Goal: Use online tool/utility: Utilize a website feature to perform a specific function

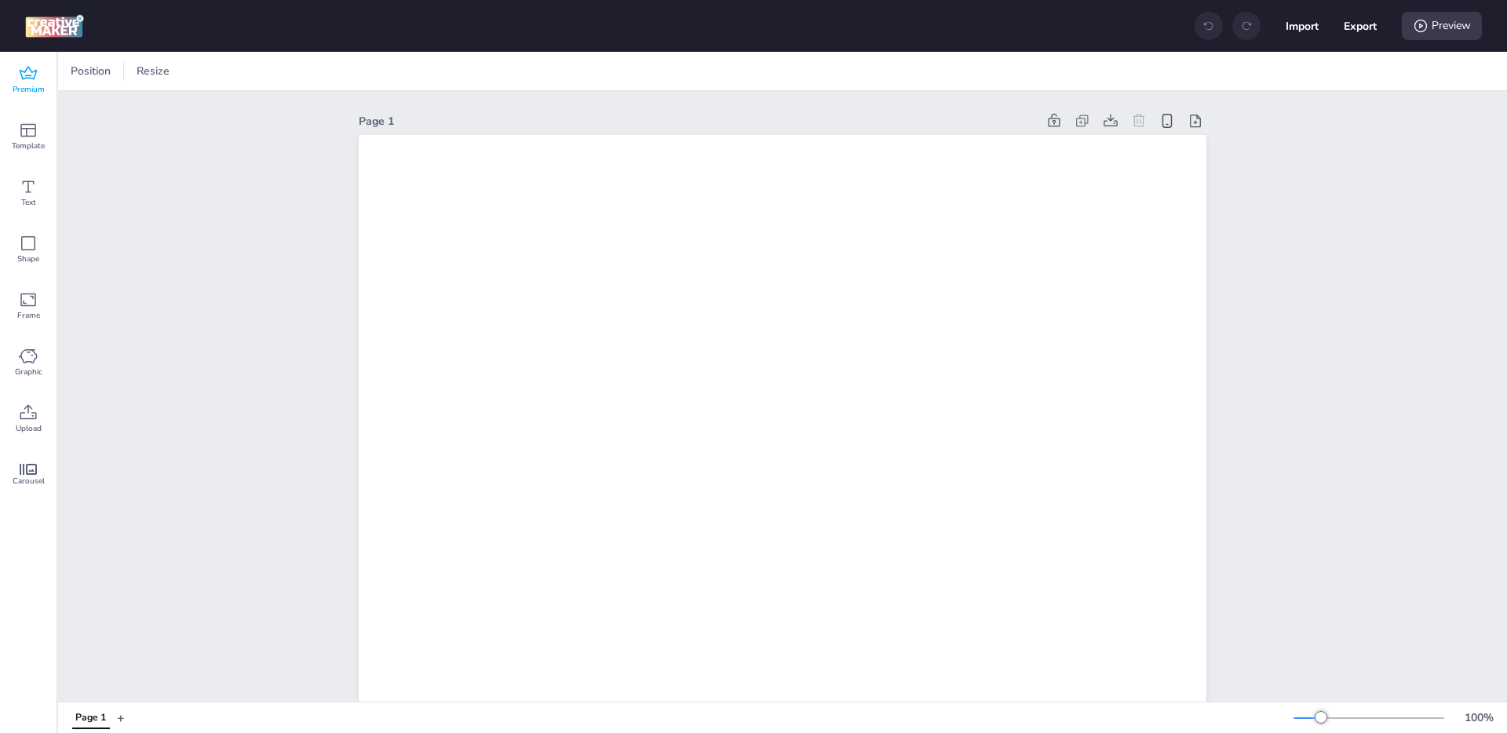
click at [38, 83] on span "Premium" at bounding box center [29, 89] width 32 height 13
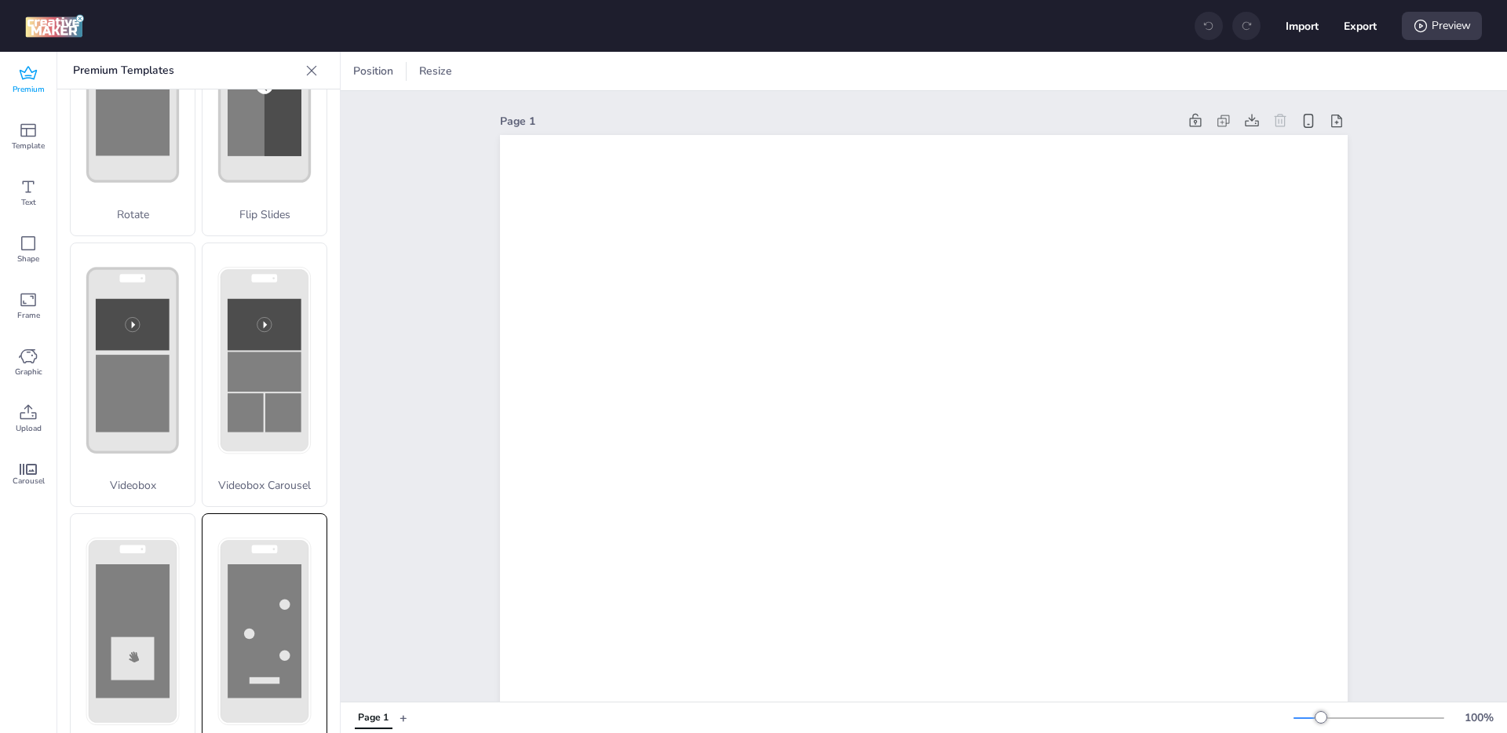
scroll to position [417, 0]
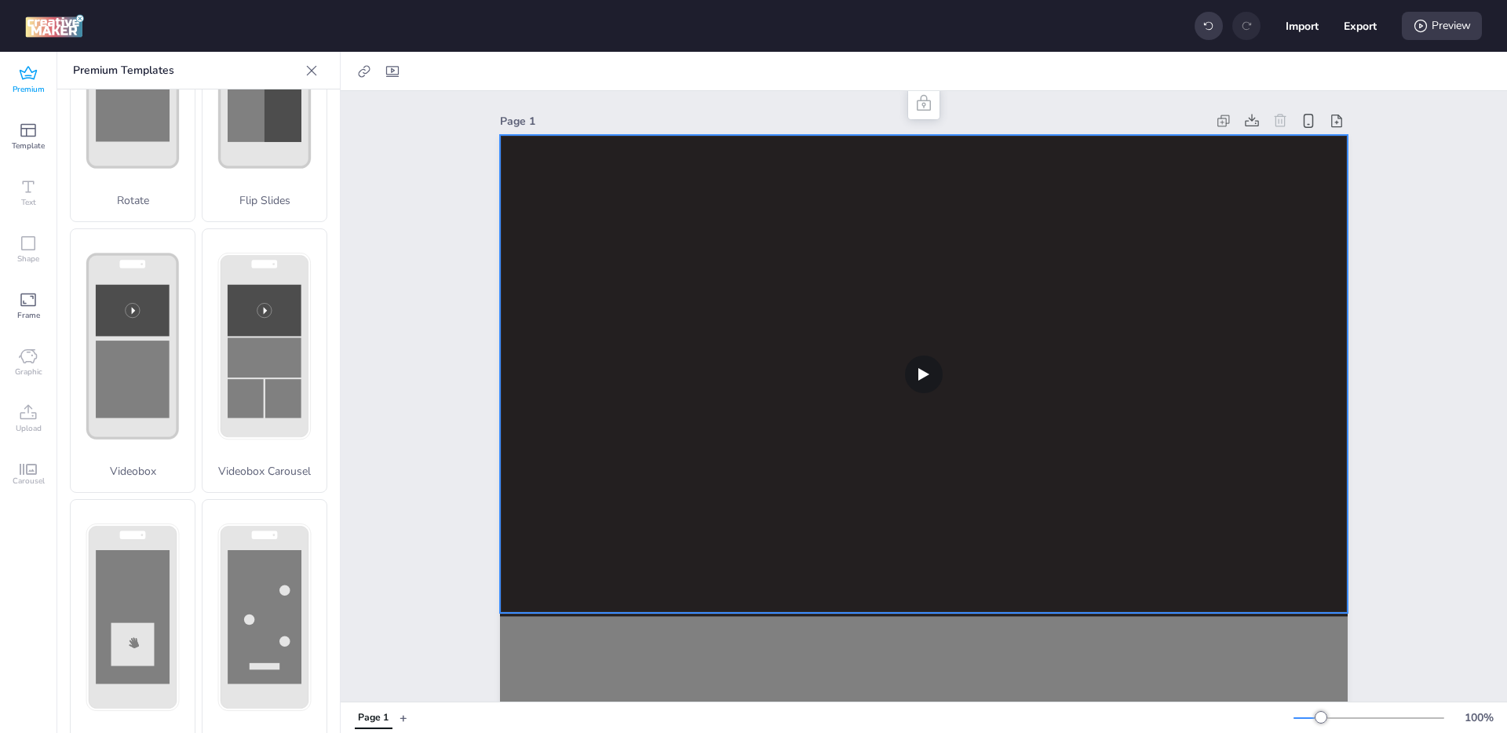
click at [634, 272] on video at bounding box center [924, 374] width 848 height 478
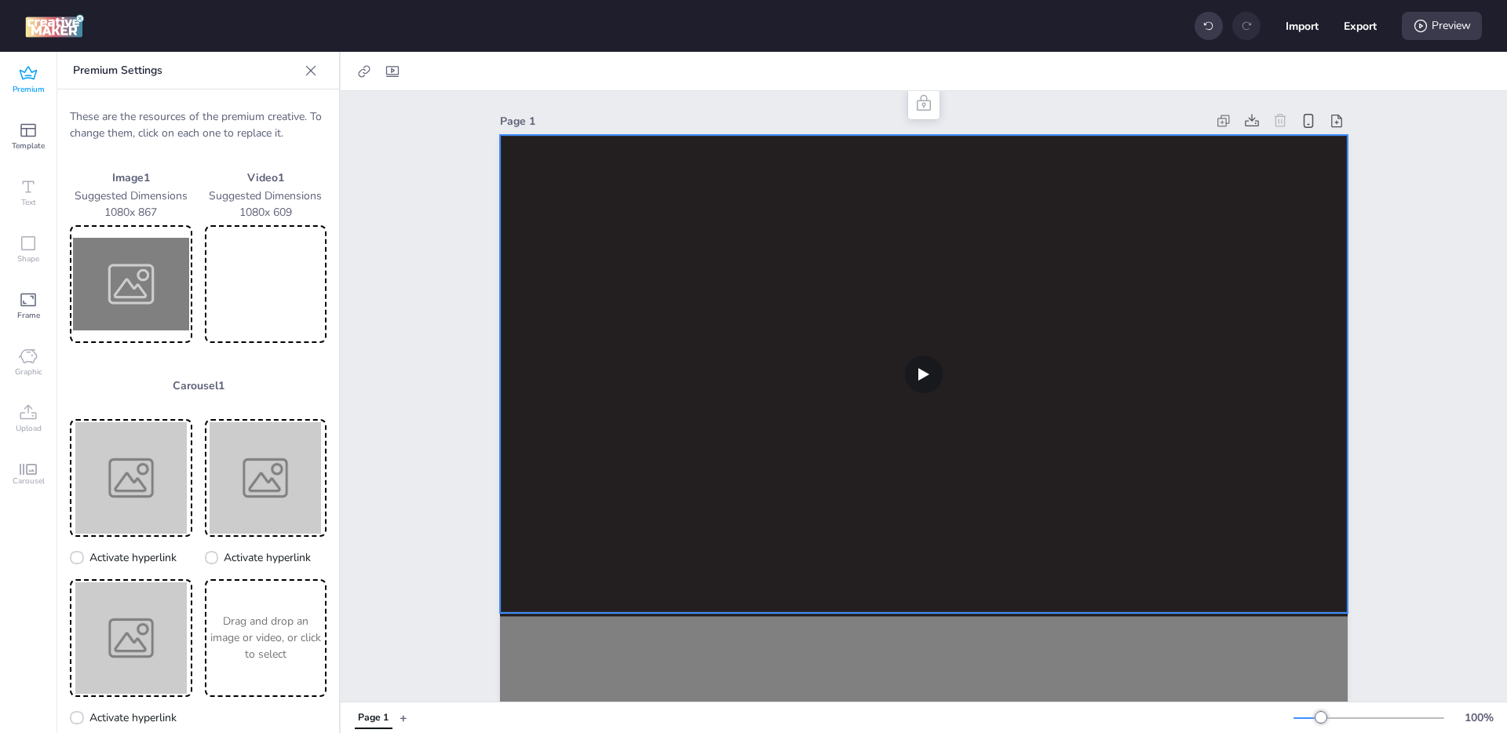
click at [224, 301] on video at bounding box center [266, 283] width 116 height 111
click at [126, 317] on img at bounding box center [131, 283] width 116 height 111
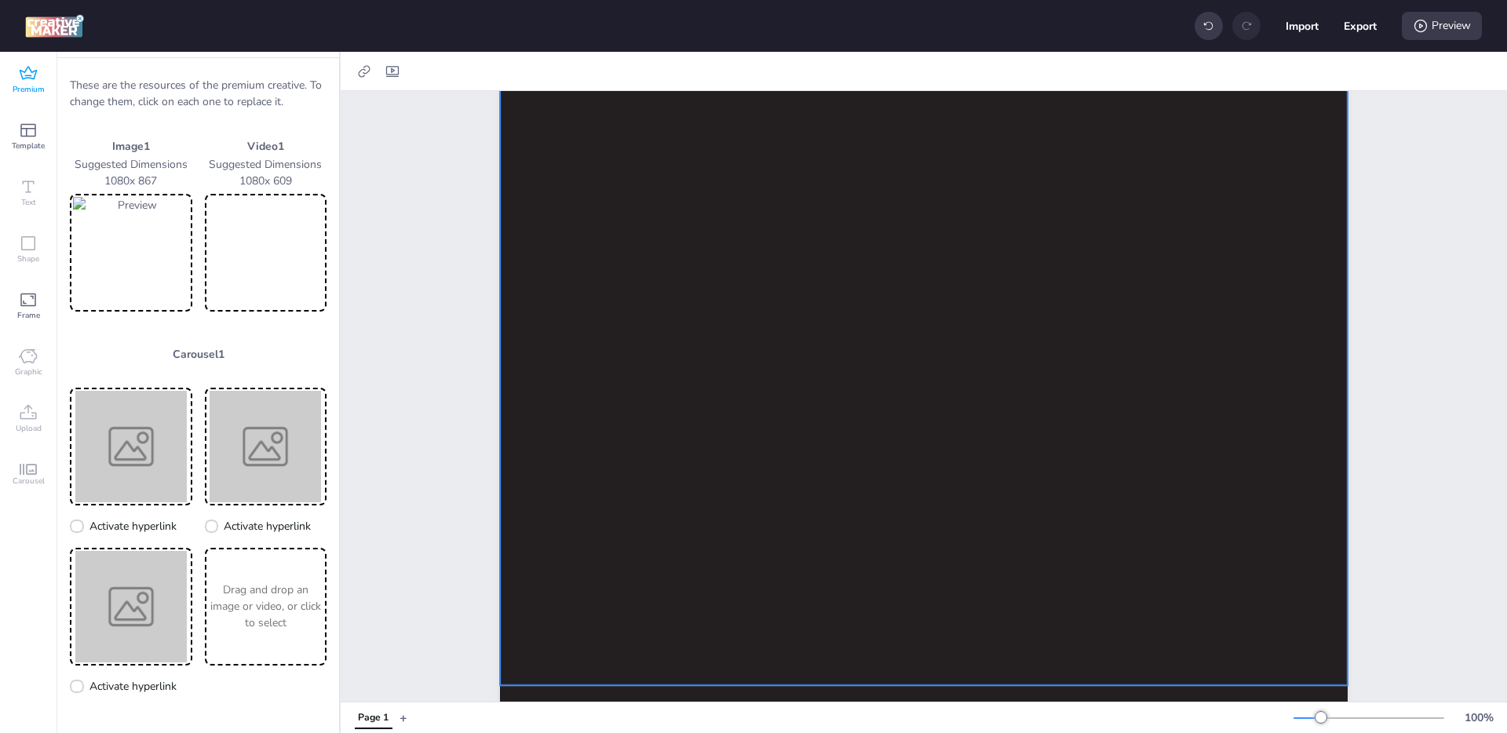
scroll to position [512, 0]
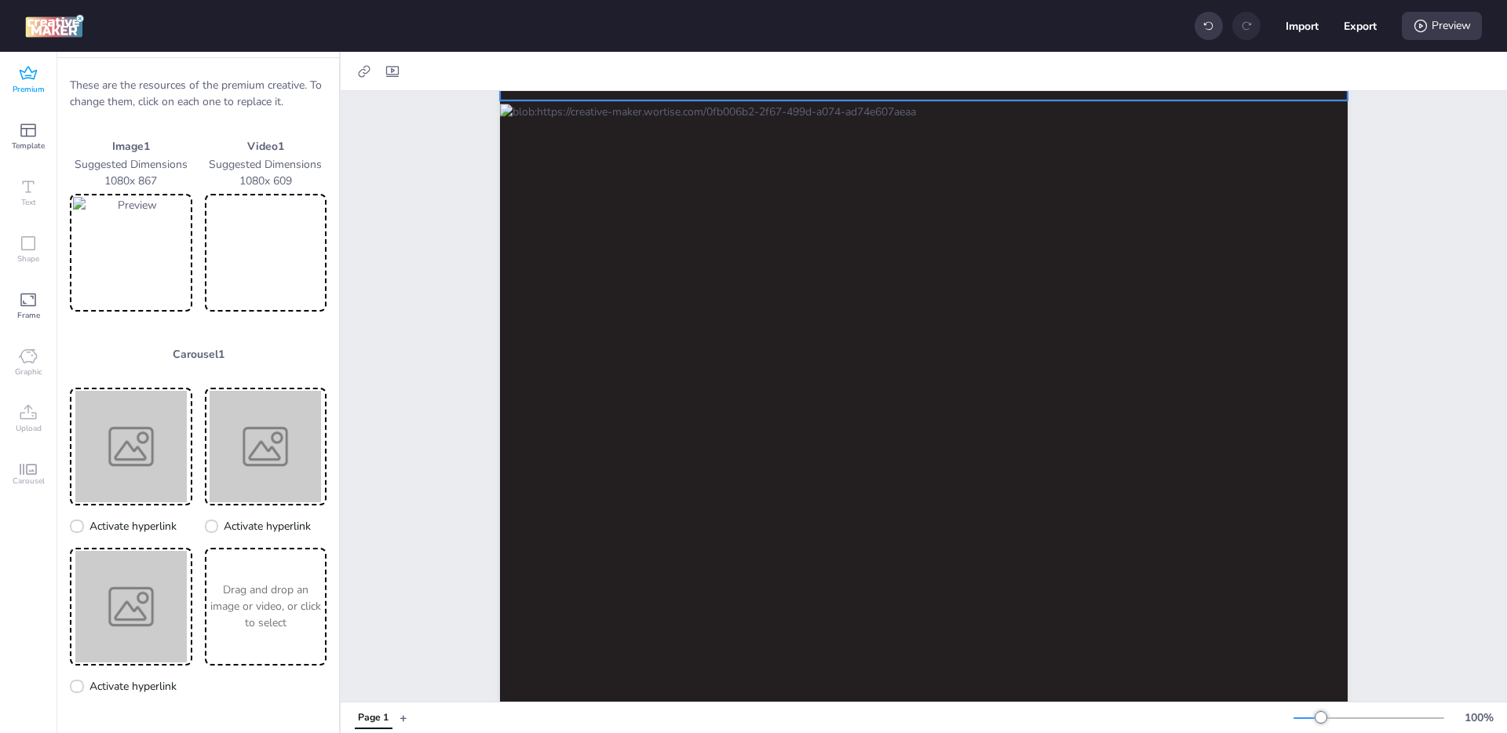
click at [122, 258] on img at bounding box center [131, 252] width 116 height 111
click at [138, 264] on img at bounding box center [131, 252] width 116 height 111
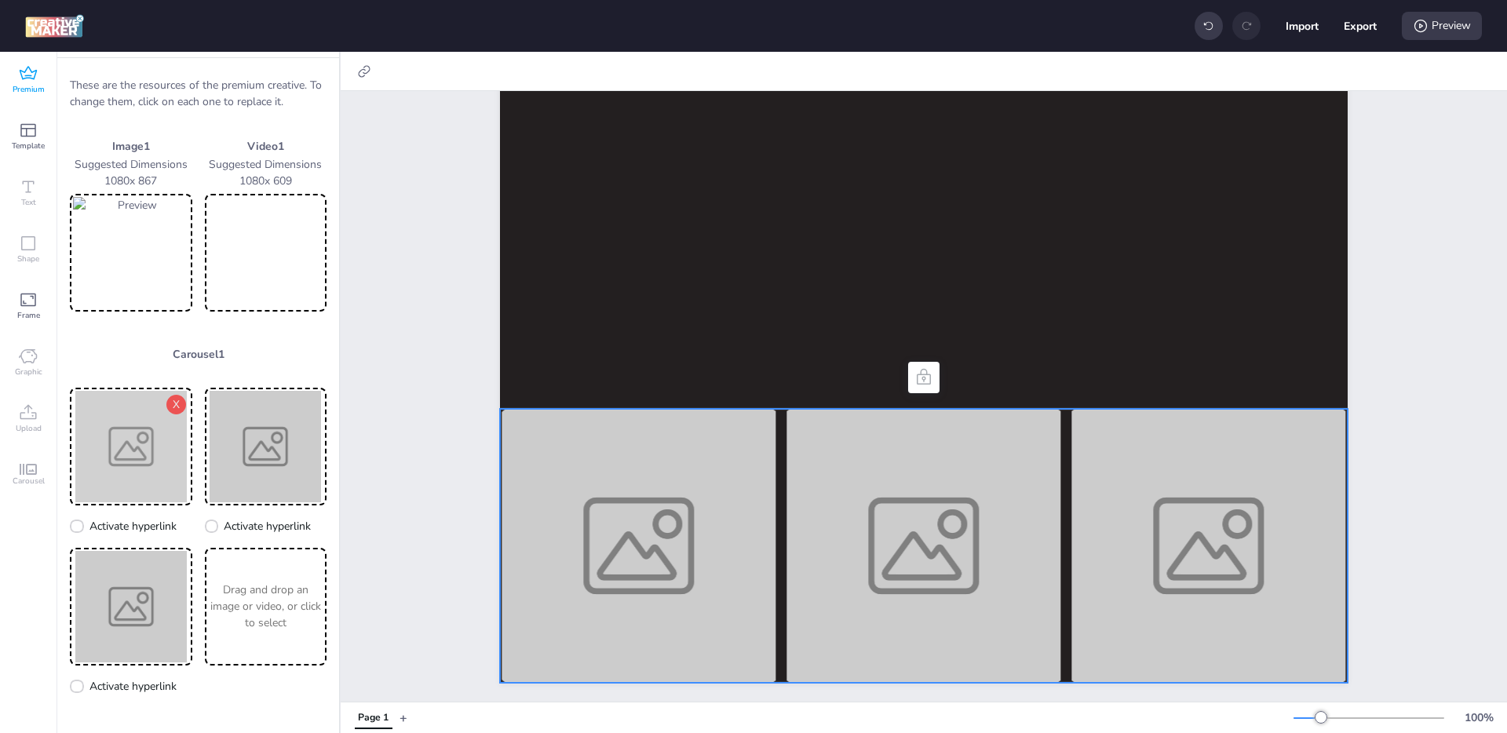
click at [73, 431] on img at bounding box center [131, 446] width 116 height 111
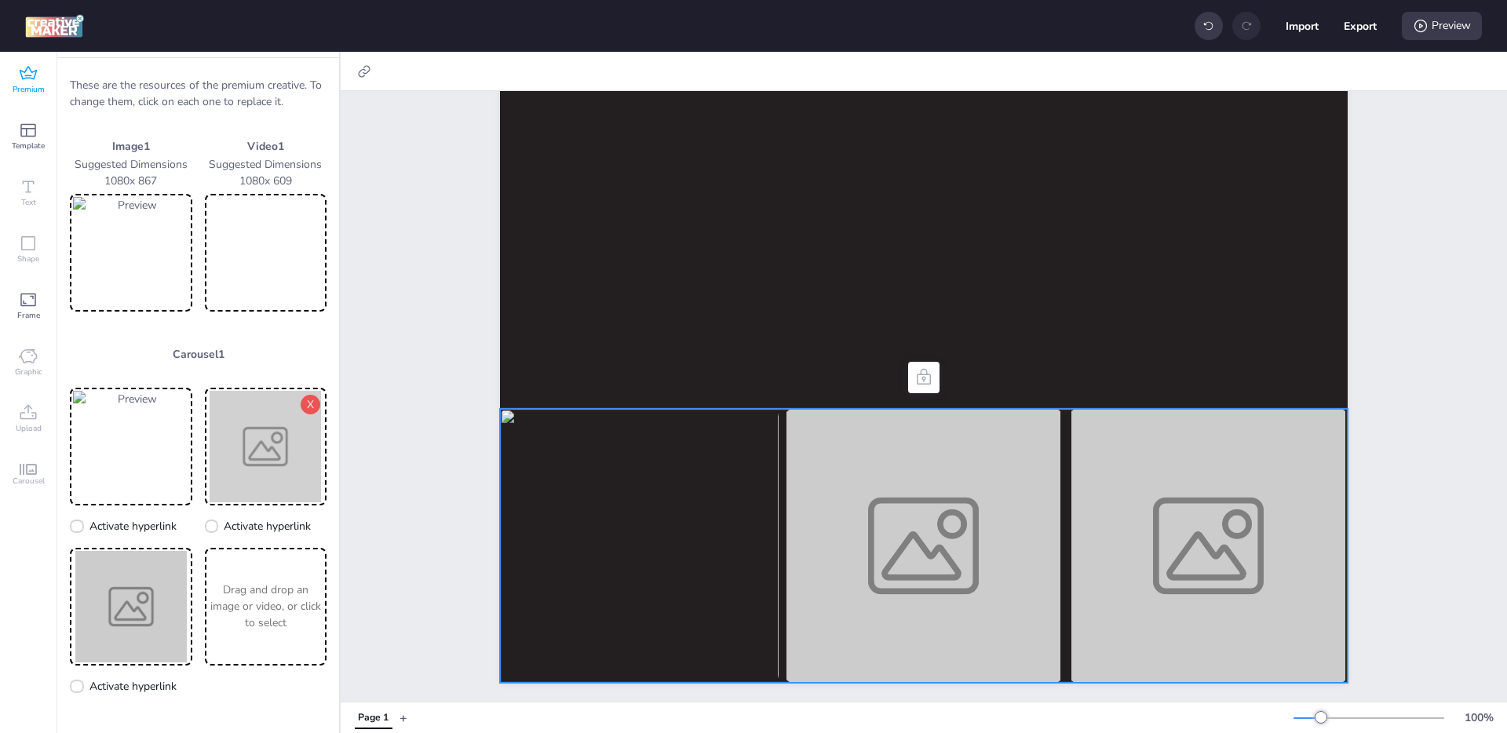
click at [246, 446] on img at bounding box center [266, 446] width 116 height 111
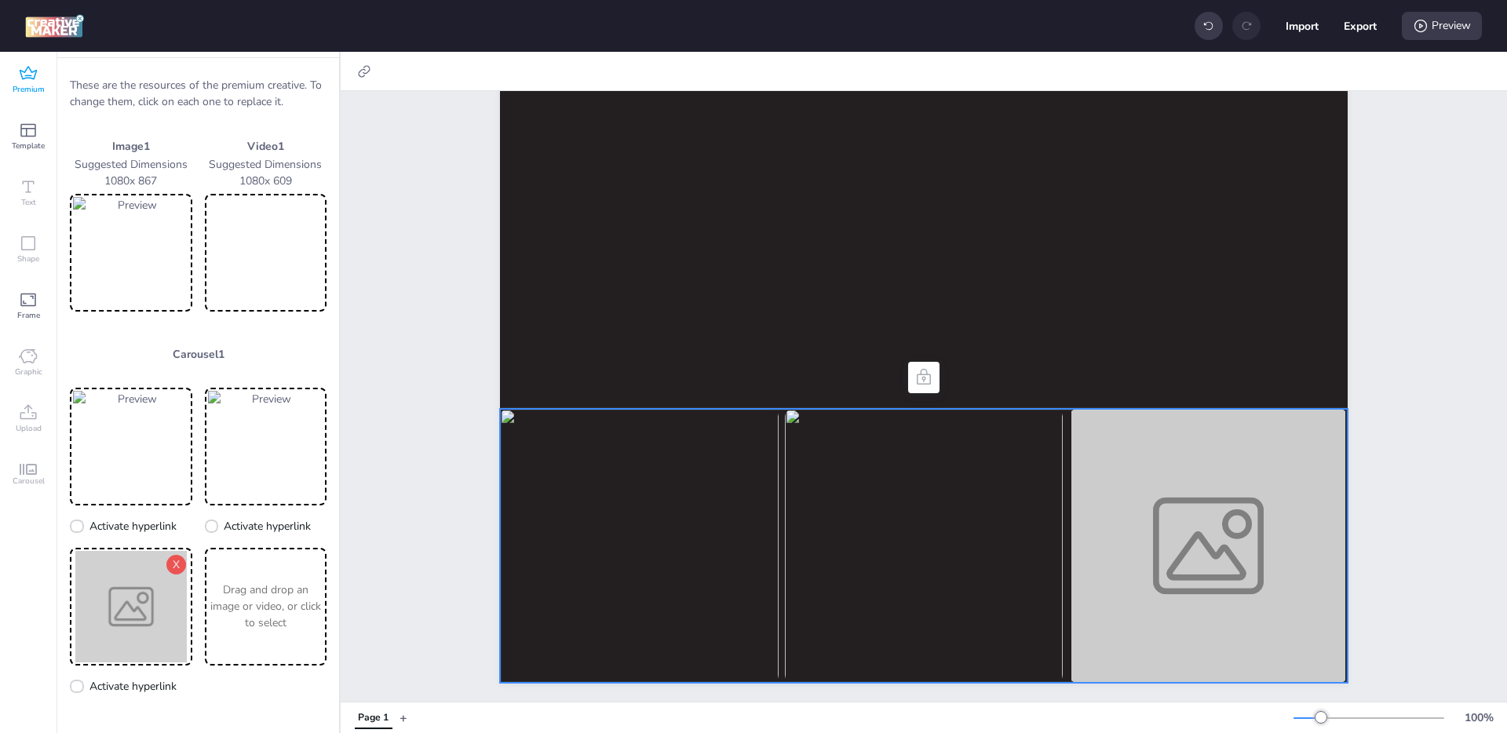
click at [125, 603] on img at bounding box center [131, 606] width 116 height 111
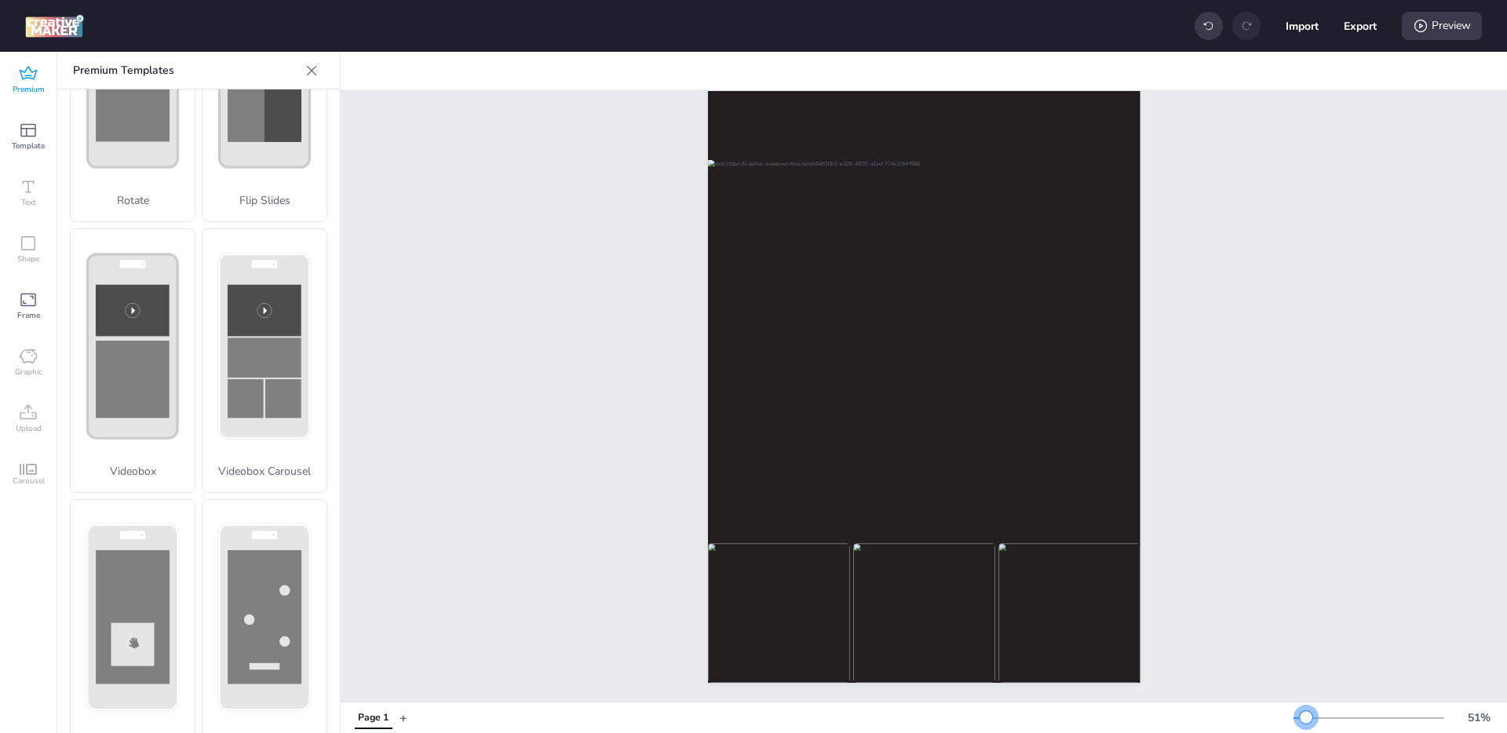
scroll to position [232, 0]
drag, startPoint x: 1323, startPoint y: 717, endPoint x: 1306, endPoint y: 716, distance: 17.3
click at [1306, 716] on div at bounding box center [1306, 717] width 13 height 13
click at [1335, 556] on div "Page 1" at bounding box center [924, 286] width 1166 height 831
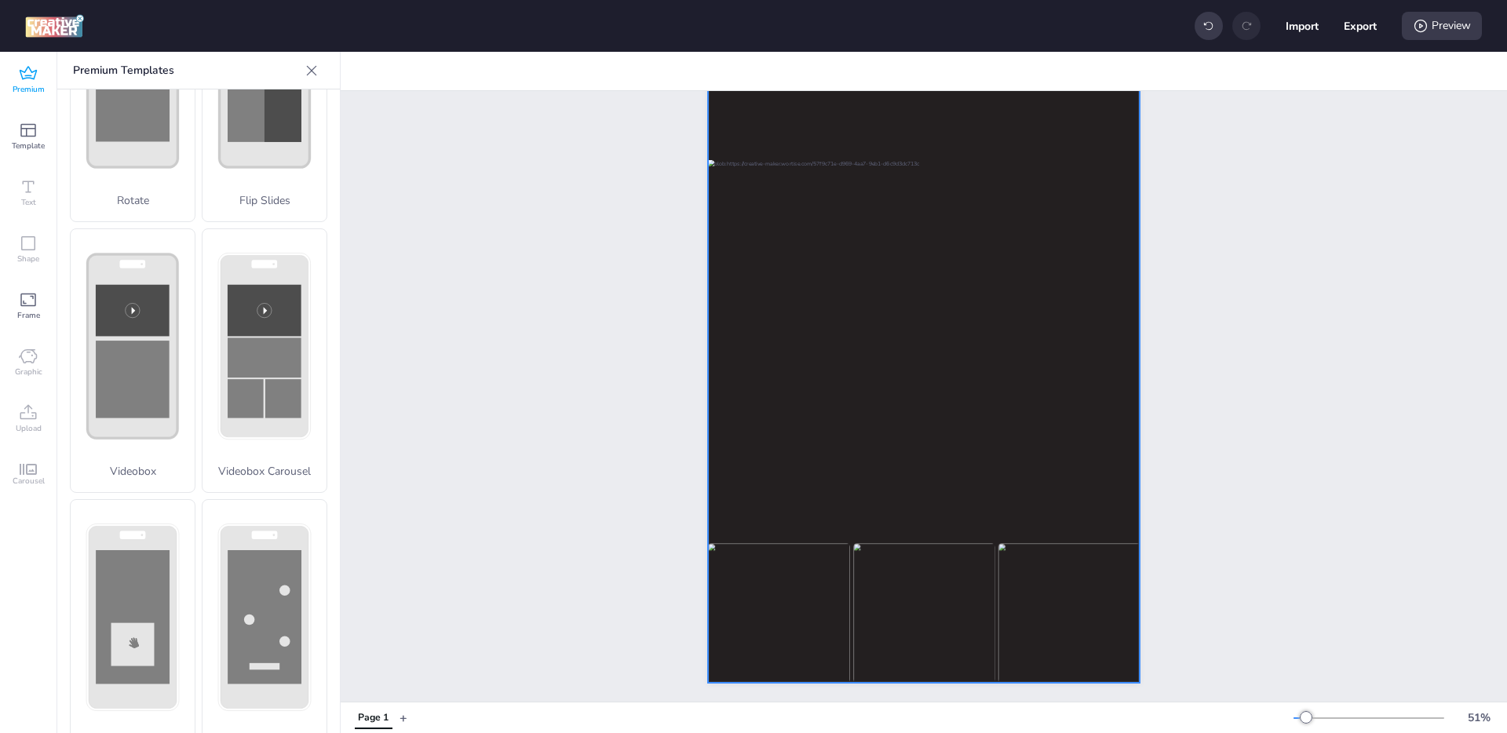
click at [1016, 523] on div at bounding box center [924, 298] width 432 height 768
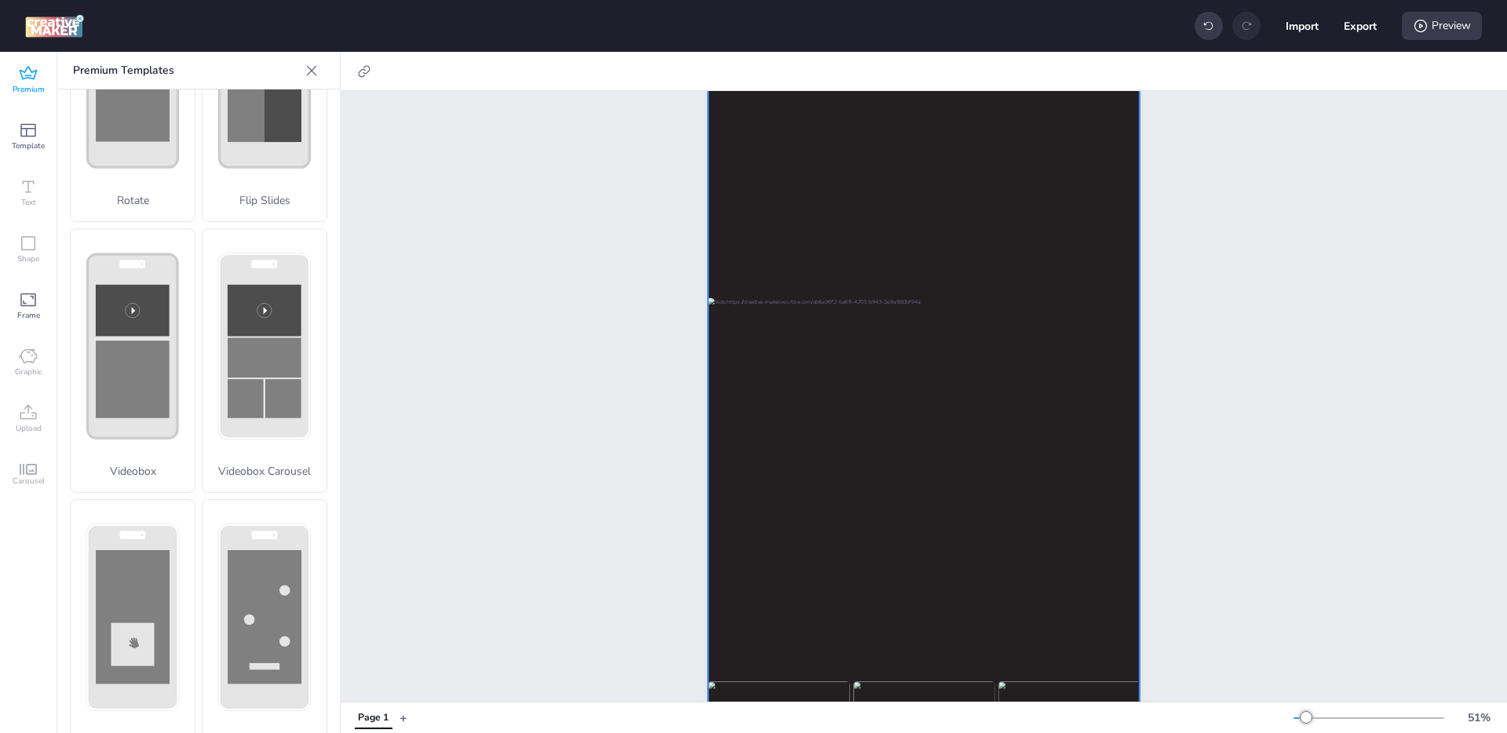
scroll to position [0, 0]
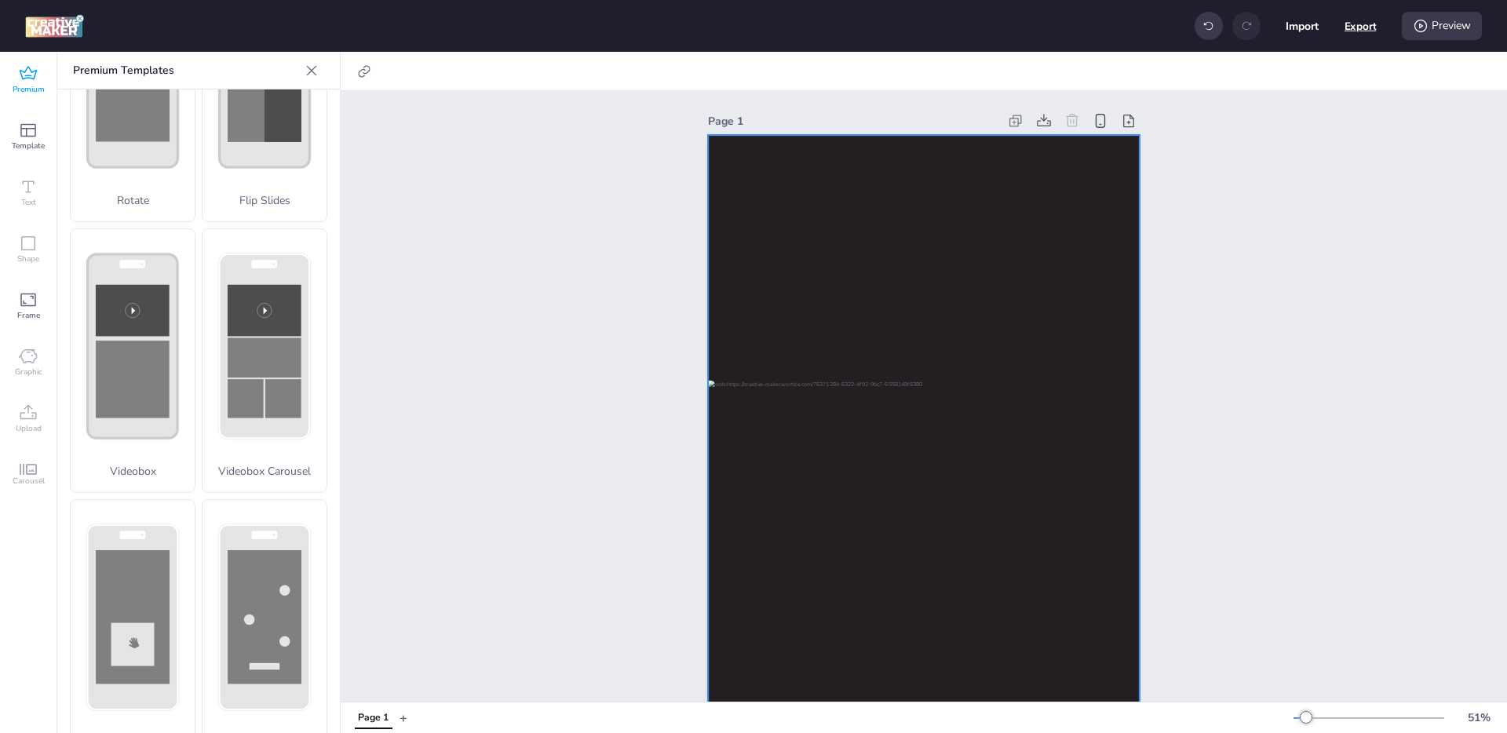
click at [1362, 24] on button "Export" at bounding box center [1360, 26] width 32 height 32
select select "html"
click at [1449, 27] on div "Preview" at bounding box center [1442, 26] width 80 height 28
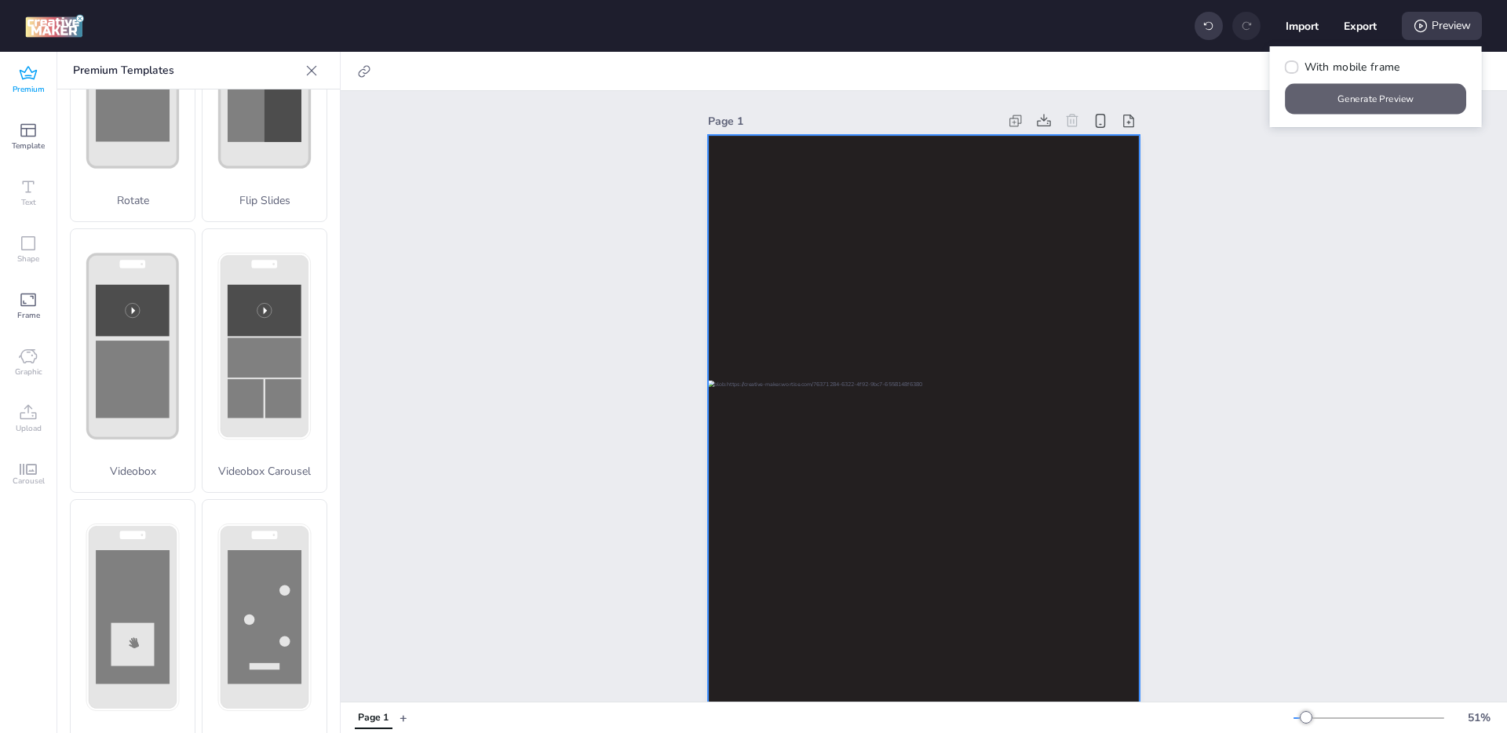
click at [1391, 101] on button "Generate Preview" at bounding box center [1375, 99] width 181 height 31
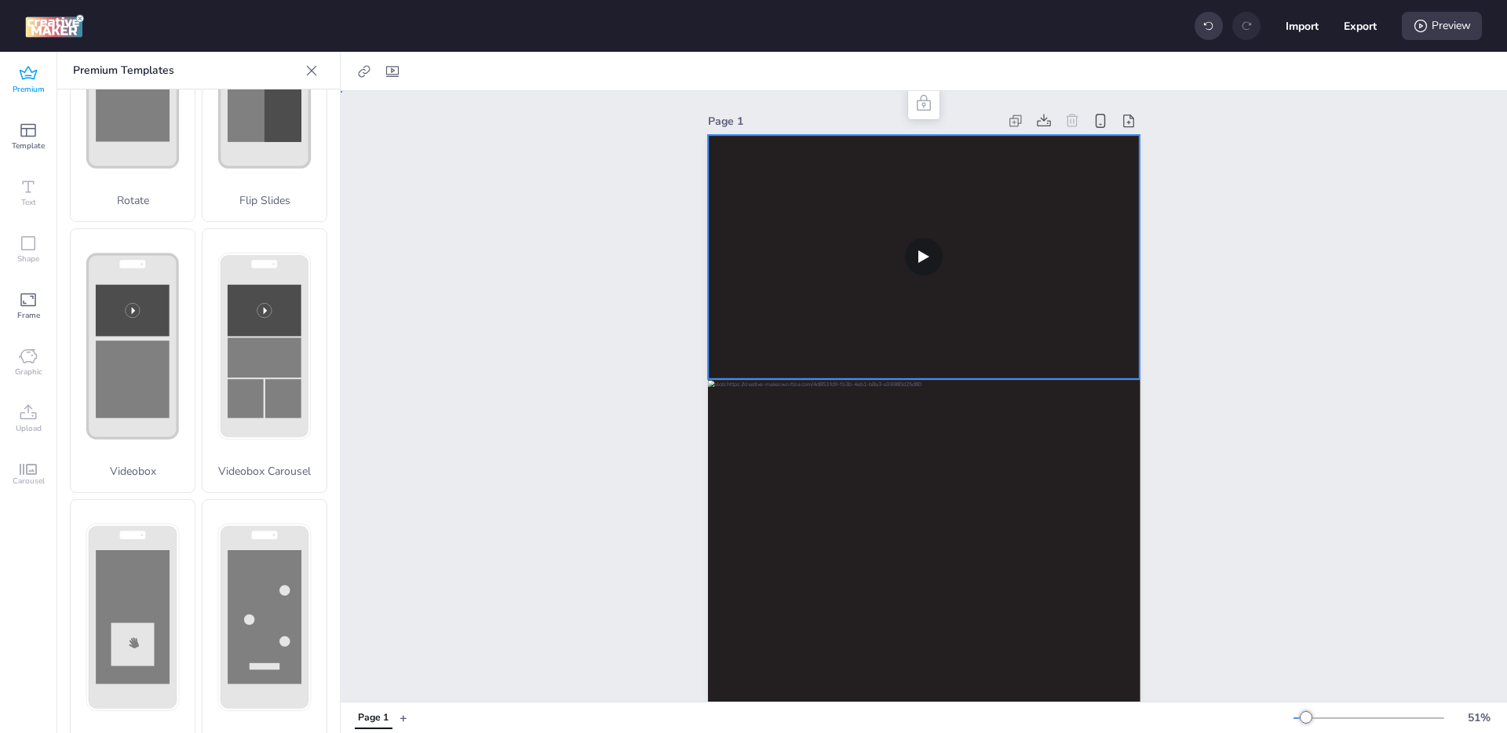
click at [977, 279] on video at bounding box center [924, 257] width 432 height 244
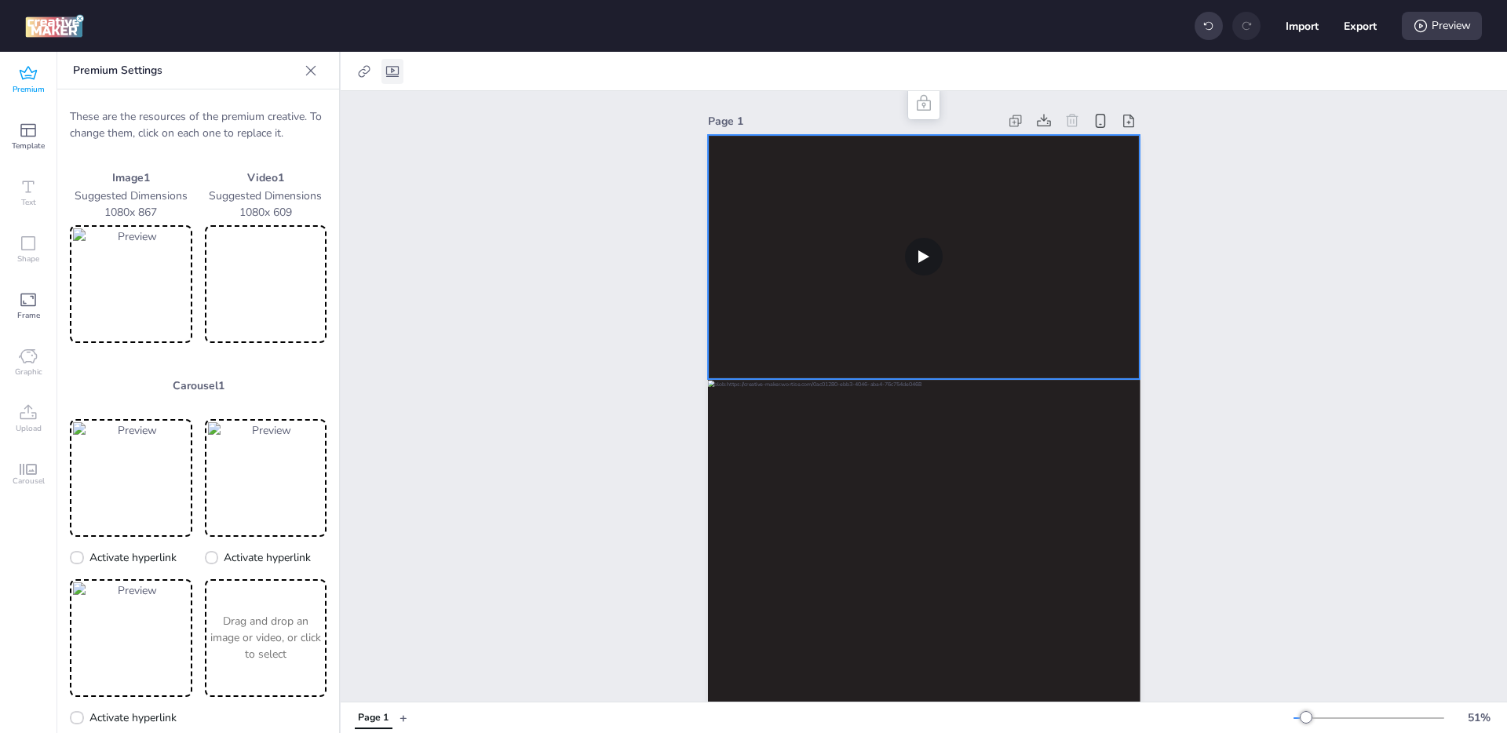
drag, startPoint x: 399, startPoint y: 65, endPoint x: 401, endPoint y: 73, distance: 8.0
click at [399, 65] on icon at bounding box center [393, 72] width 16 height 16
select select "contain"
click at [299, 127] on div "Autoplay Mute Controls Loop" at bounding box center [319, 125] width 144 height 44
click at [271, 134] on span "Controls" at bounding box center [288, 137] width 42 height 16
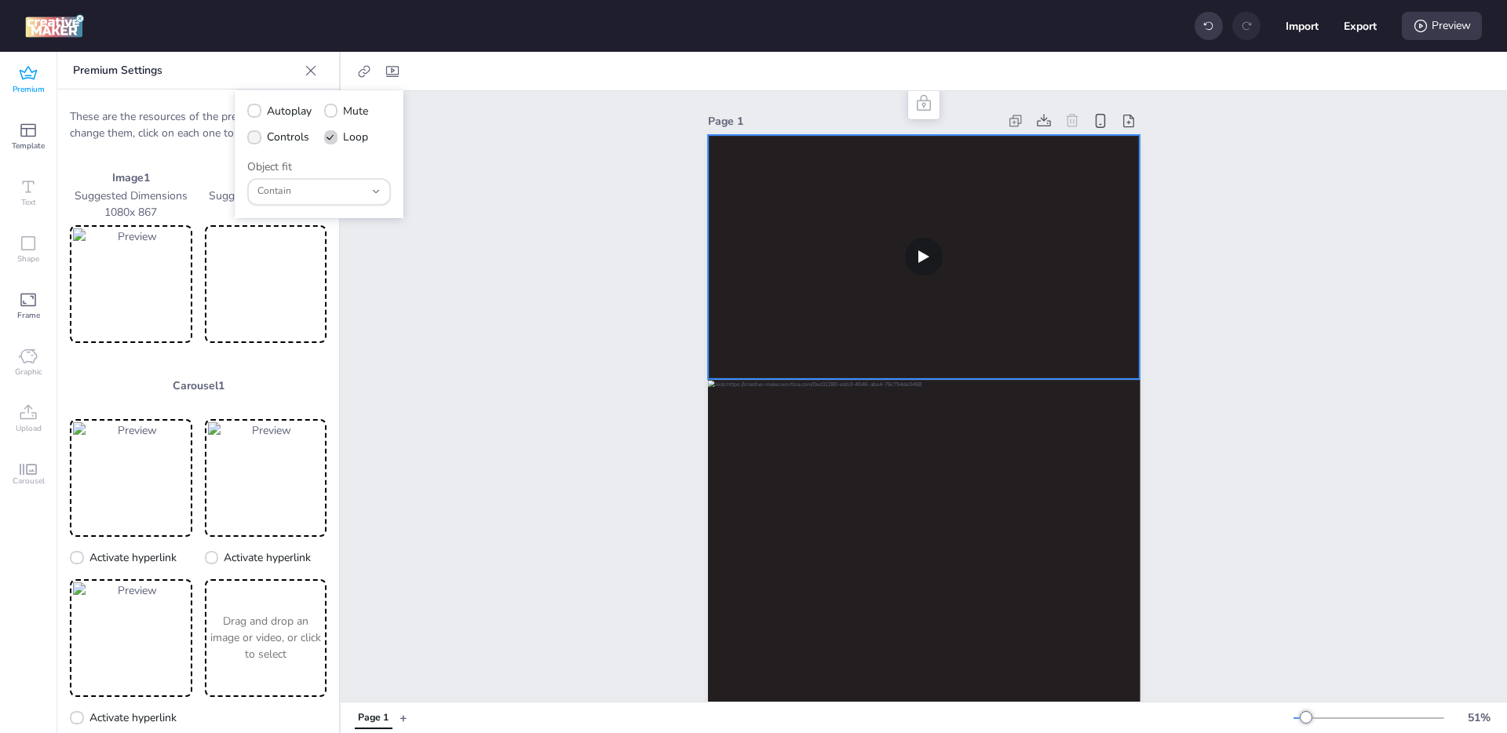
click at [257, 138] on input "Controls" at bounding box center [251, 143] width 10 height 10
checkbox input "true"
click at [275, 104] on span "Autoplay" at bounding box center [289, 111] width 45 height 16
click at [257, 112] on input "Autoplay" at bounding box center [251, 117] width 10 height 10
checkbox input "true"
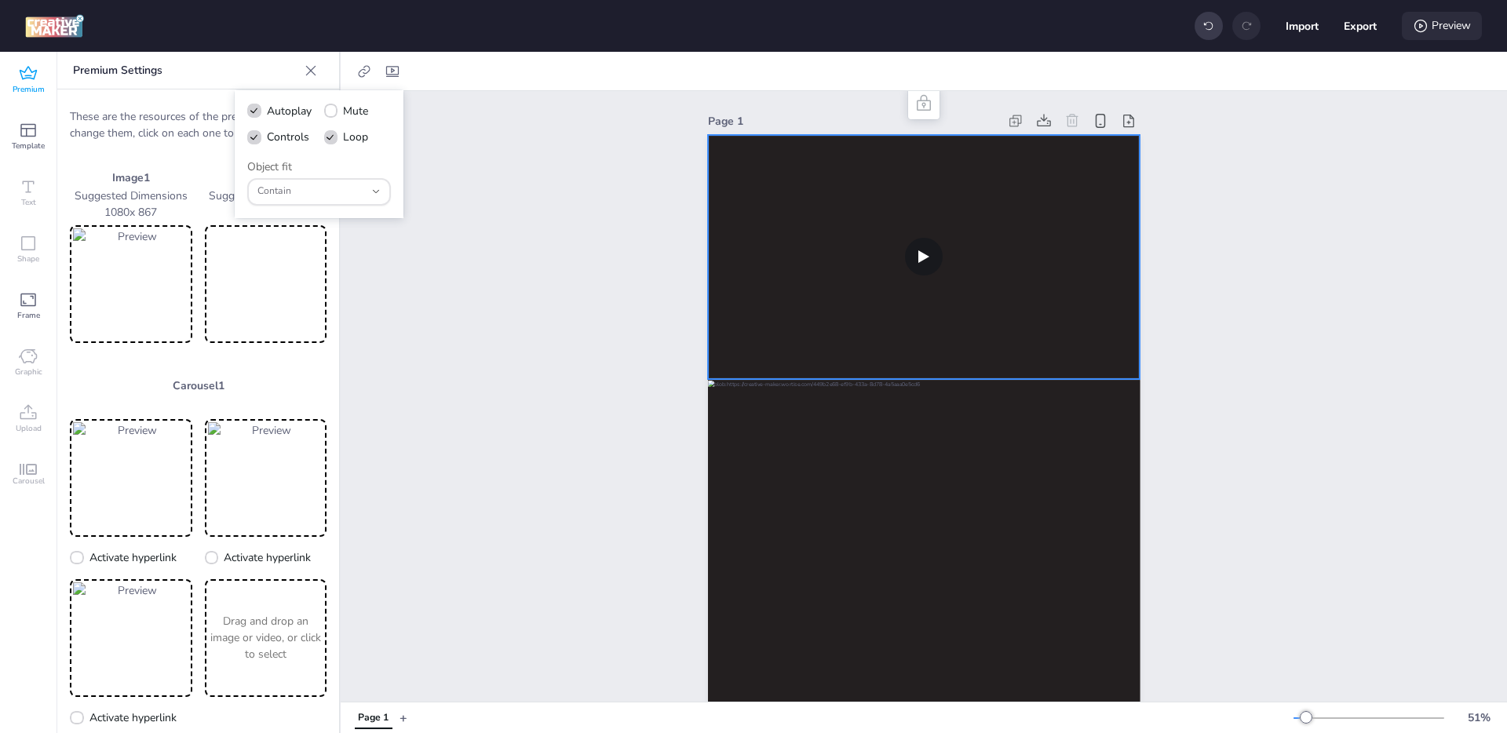
click at [1442, 27] on div "Preview" at bounding box center [1442, 26] width 80 height 28
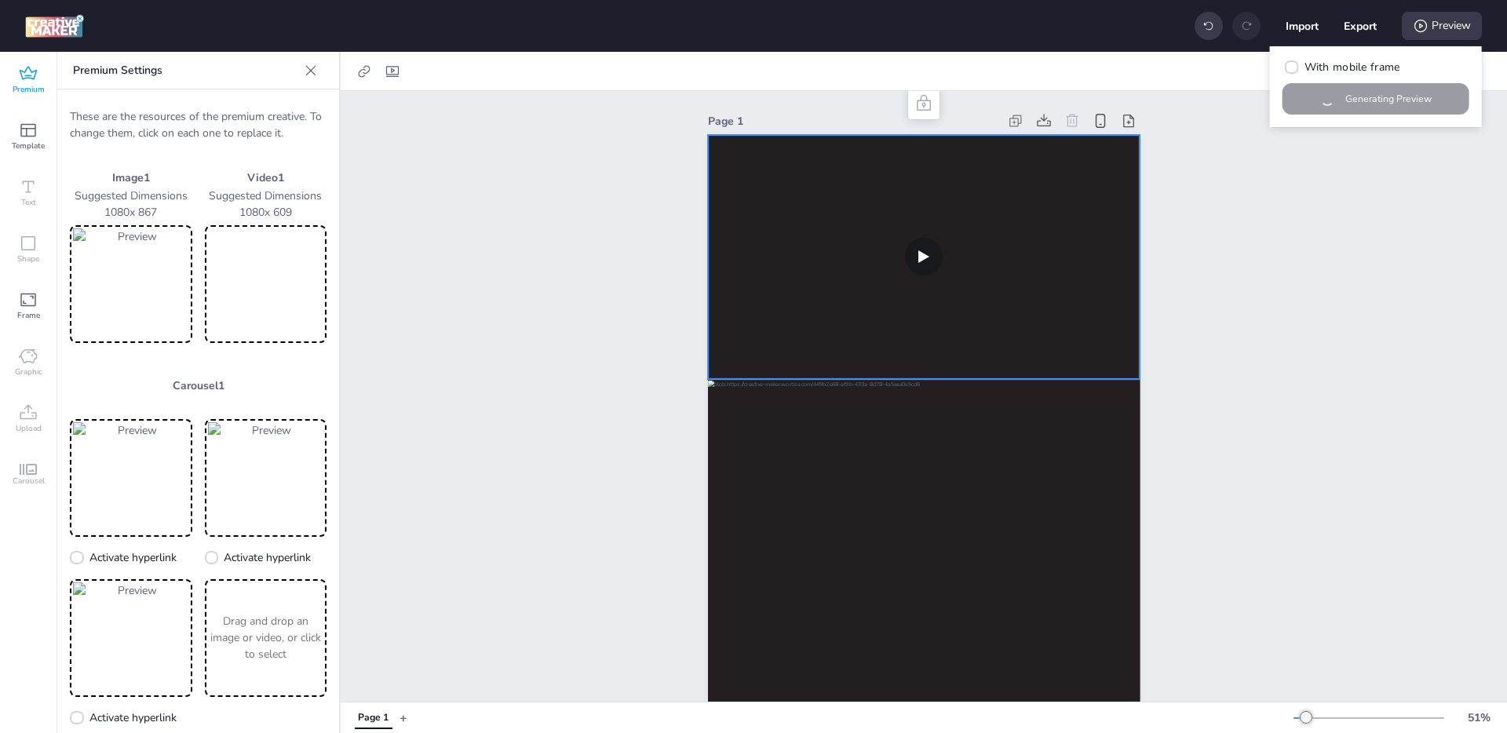
click at [1378, 97] on div "With mobile frame Generating Preview" at bounding box center [1376, 86] width 212 height 81
click at [886, 239] on video at bounding box center [924, 257] width 432 height 244
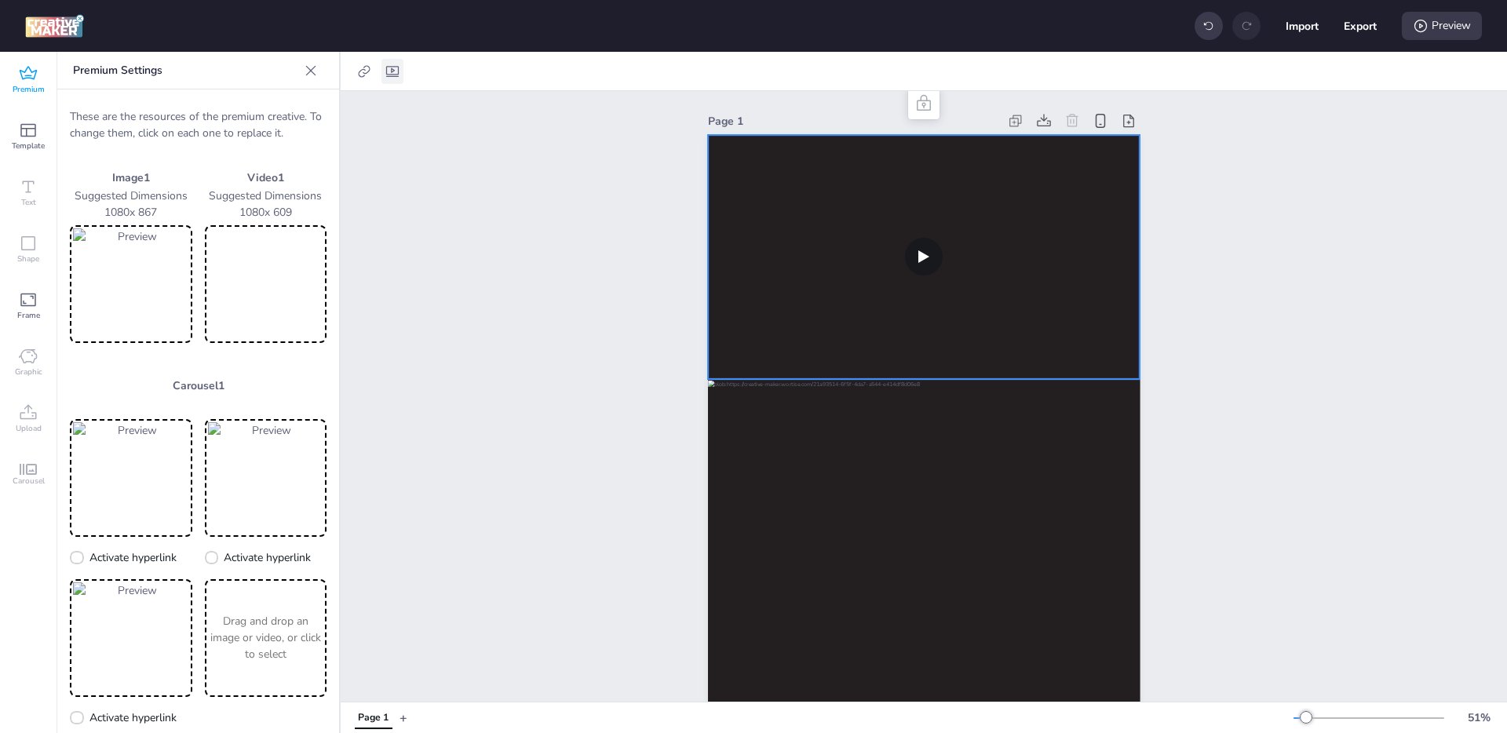
click at [397, 78] on icon at bounding box center [393, 72] width 16 height 16
select select "contain"
click at [1286, 252] on div "Page 1" at bounding box center [924, 506] width 1166 height 831
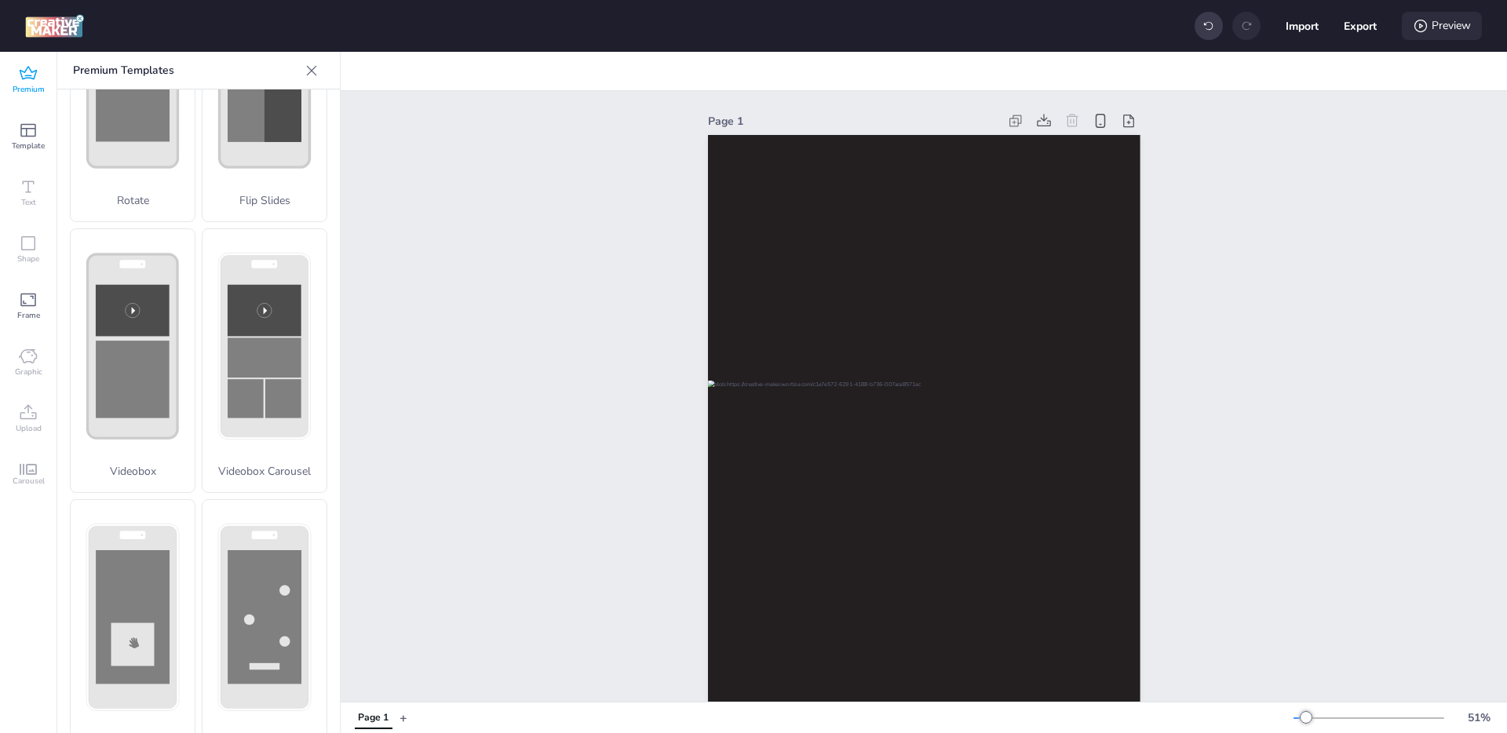
click at [1427, 27] on icon at bounding box center [1421, 26] width 16 height 16
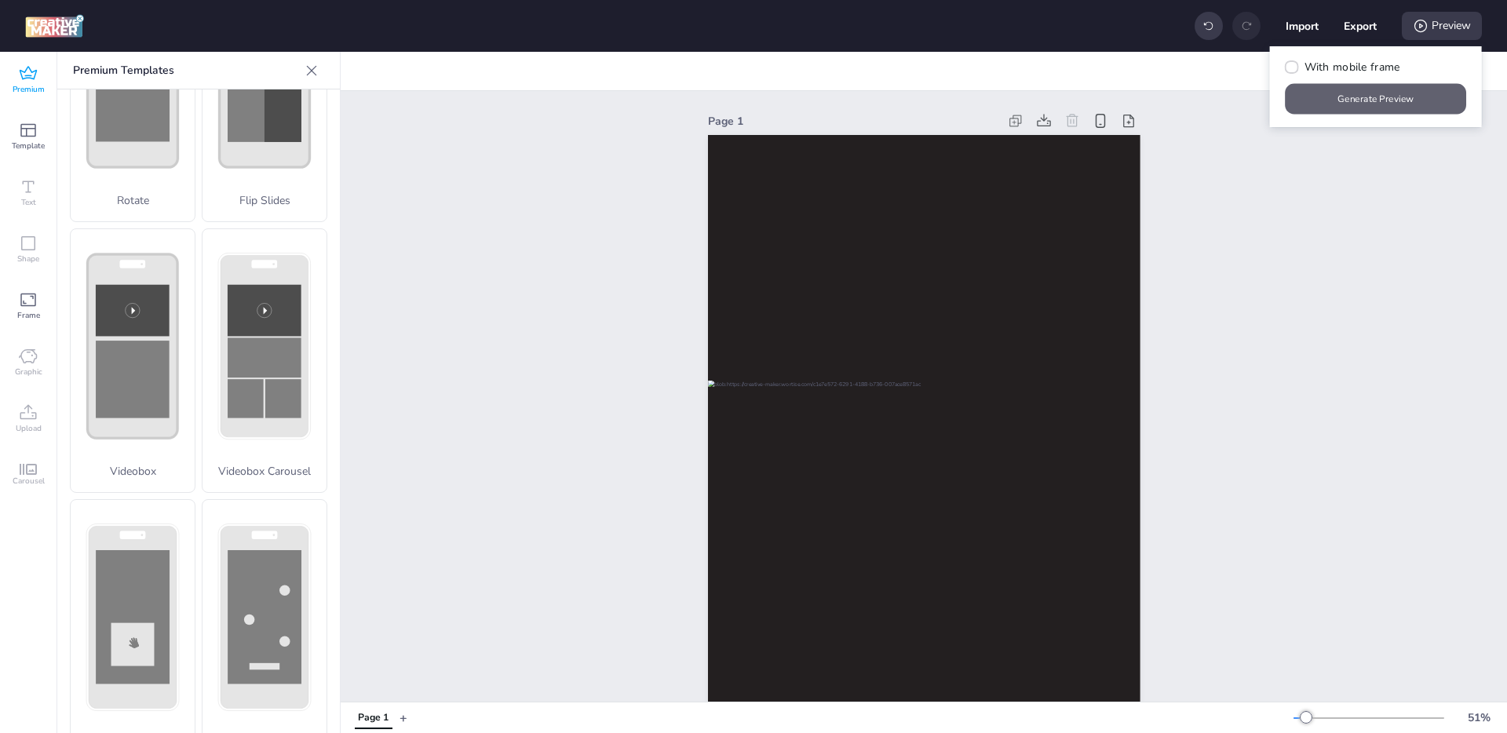
click at [1349, 94] on button "Generate Preview" at bounding box center [1375, 99] width 181 height 31
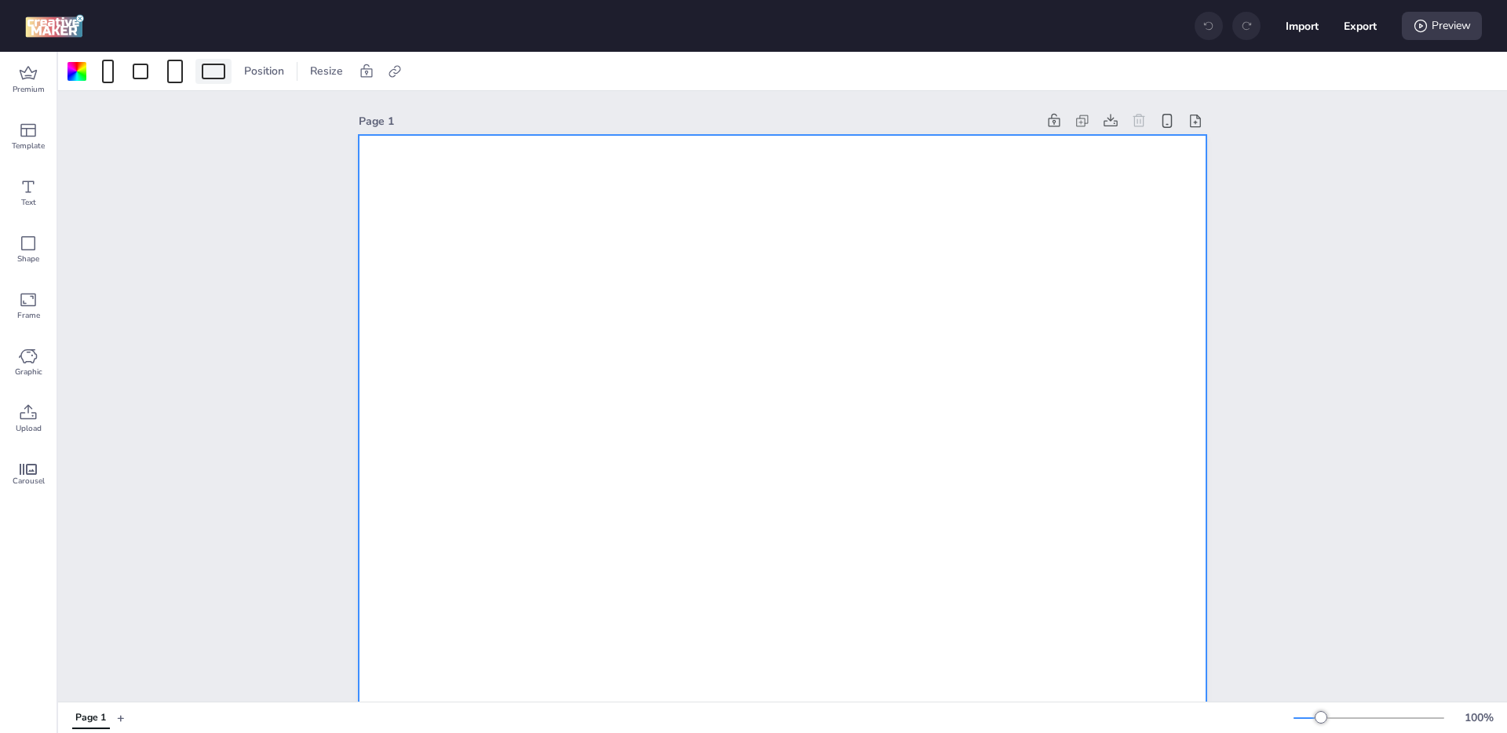
click at [228, 75] on span at bounding box center [214, 72] width 30 height 16
